Goal: Information Seeking & Learning: Learn about a topic

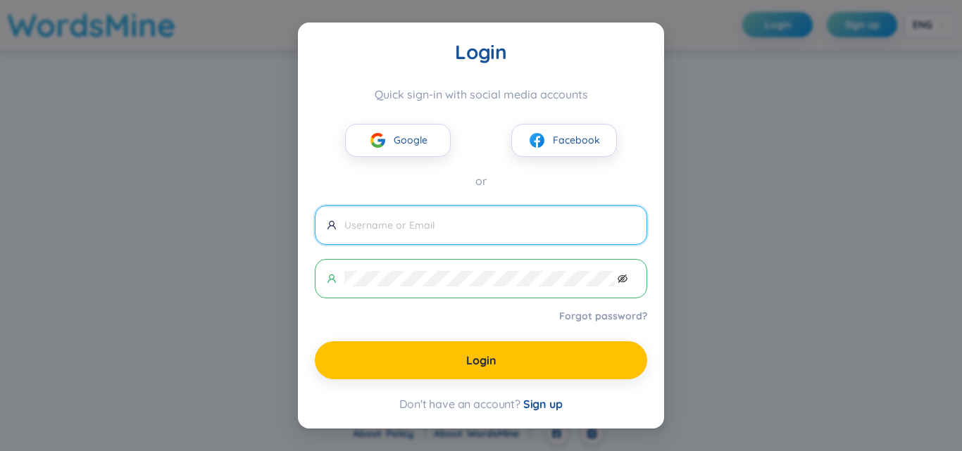
click at [623, 275] on icon "eye-invisible" at bounding box center [623, 279] width 10 height 10
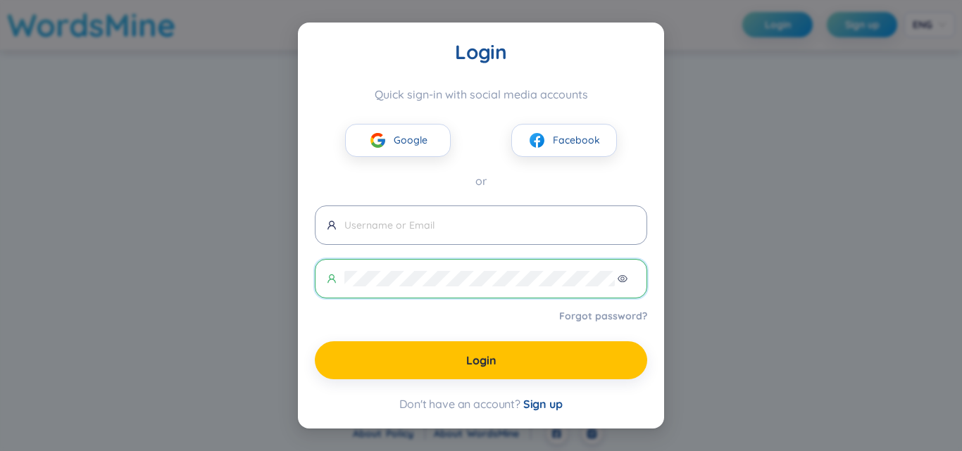
click at [623, 275] on icon "eye" at bounding box center [623, 279] width 10 height 10
click at [404, 140] on span "Google" at bounding box center [411, 139] width 34 height 15
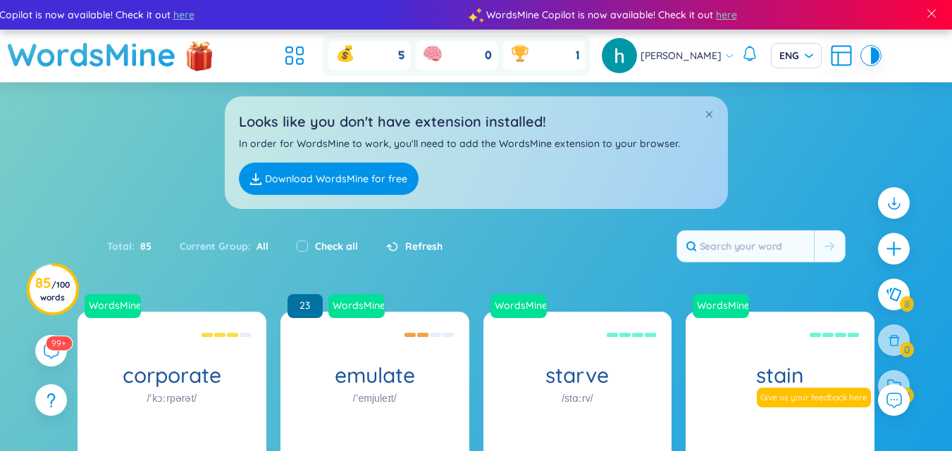
click at [518, 255] on div "Total : 85 Current Group : All Check all Refresh" at bounding box center [476, 253] width 879 height 61
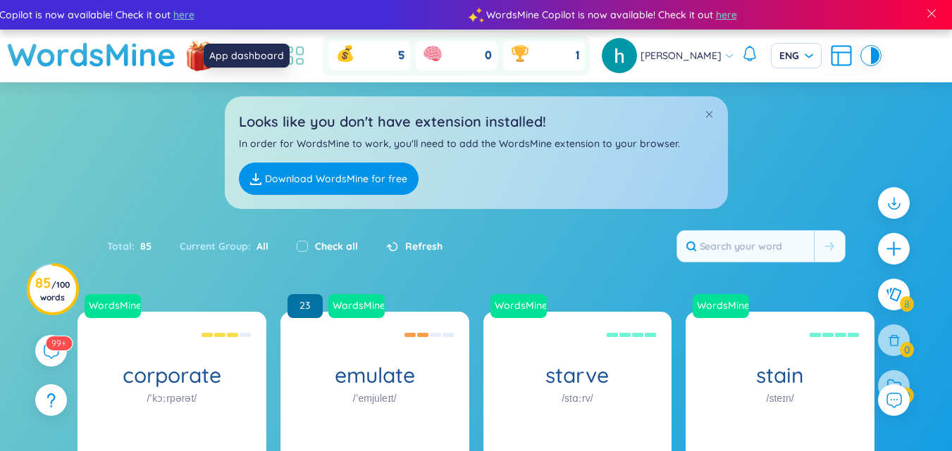
click at [307, 63] on icon at bounding box center [294, 55] width 25 height 25
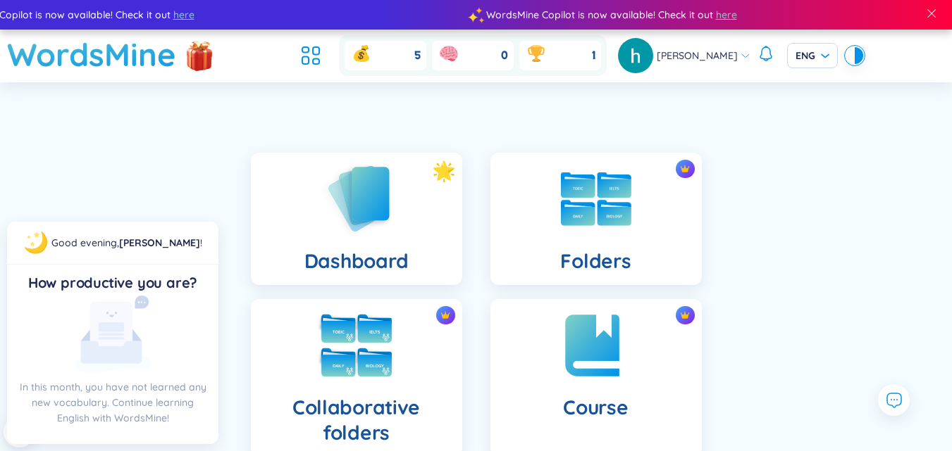
scroll to position [282, 0]
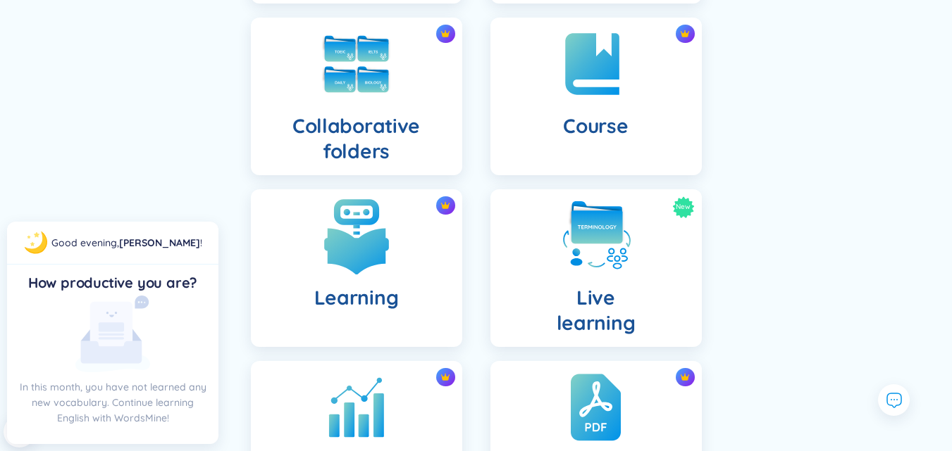
click at [378, 258] on img at bounding box center [356, 235] width 77 height 77
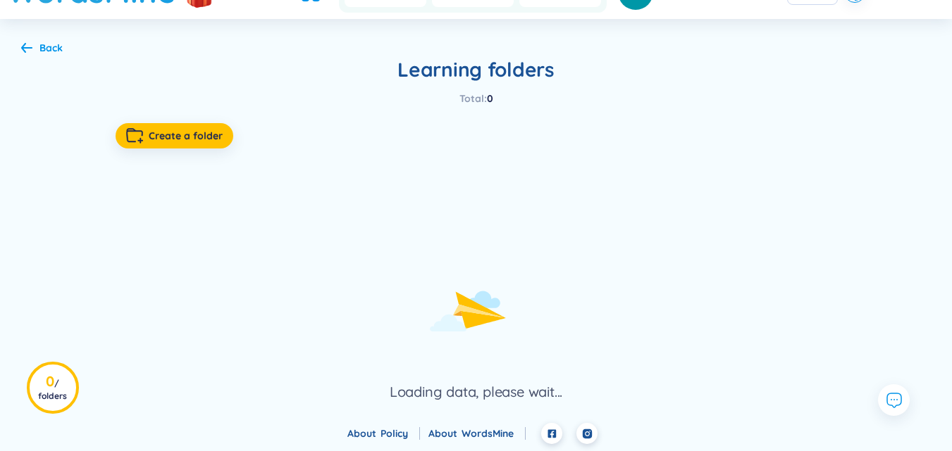
scroll to position [59, 0]
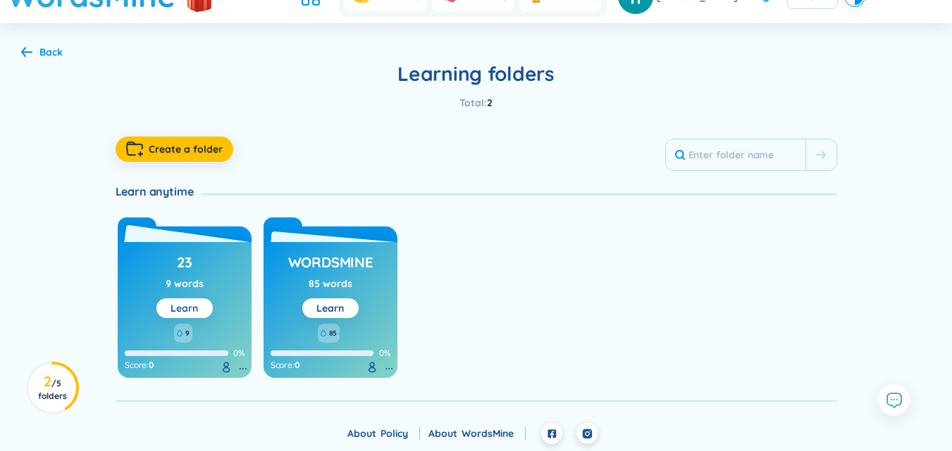
click at [200, 304] on button "Learn" at bounding box center [184, 309] width 56 height 20
